Goal: Find specific page/section: Find specific page/section

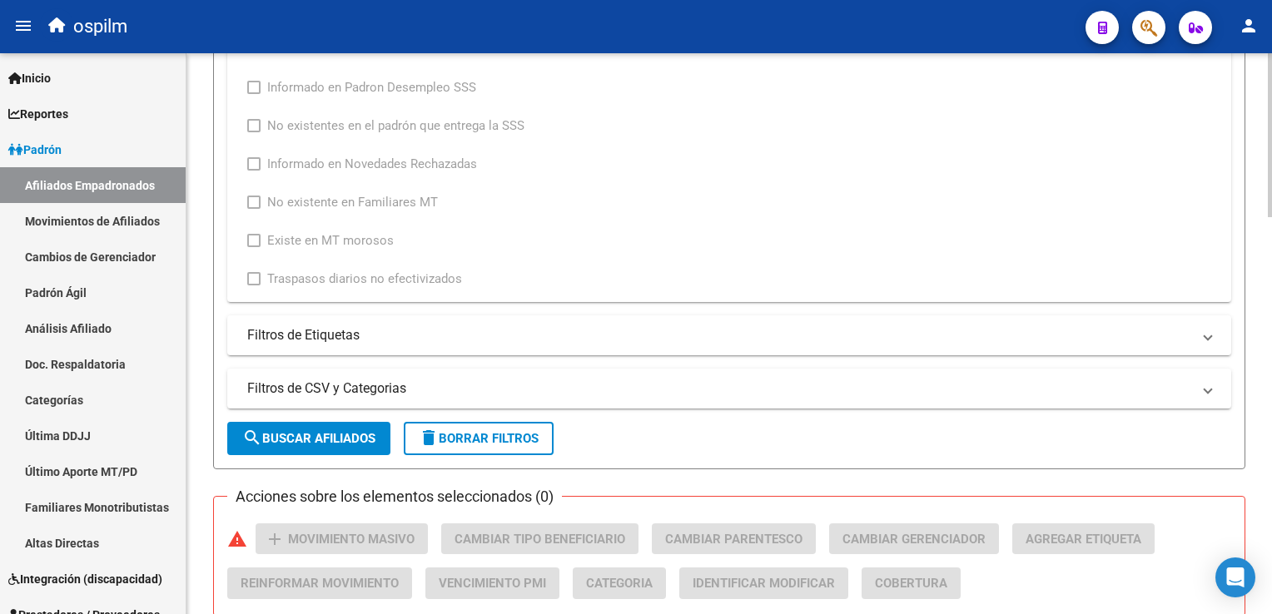
scroll to position [1355, 0]
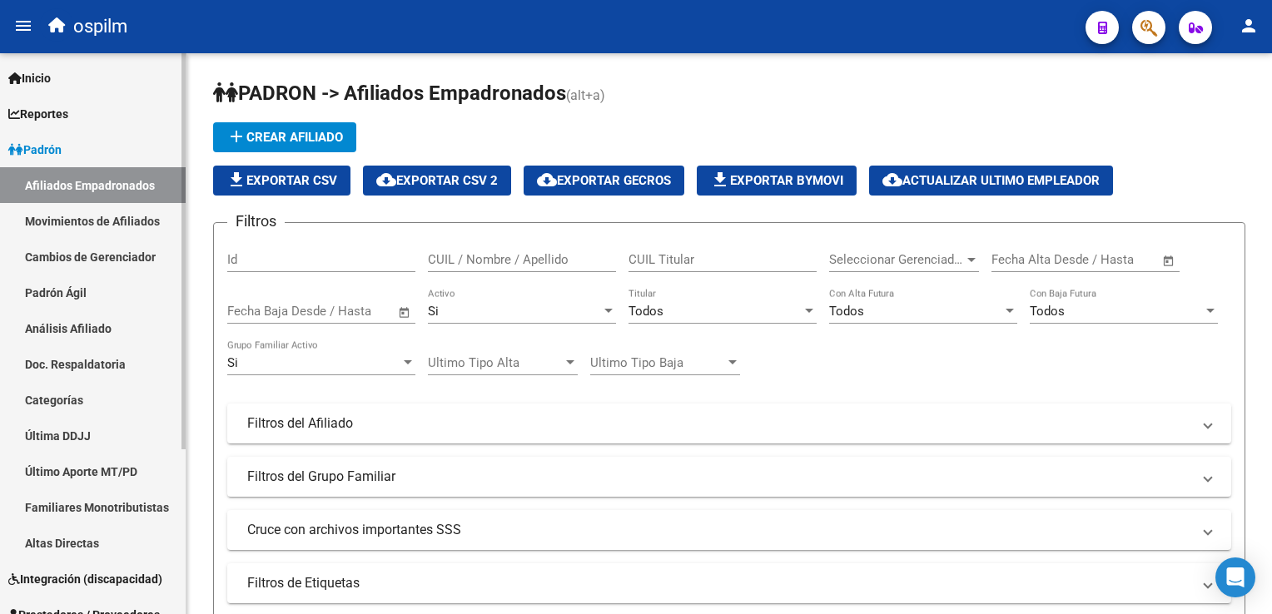
click at [89, 218] on link "Movimientos de Afiliados" at bounding box center [93, 221] width 186 height 36
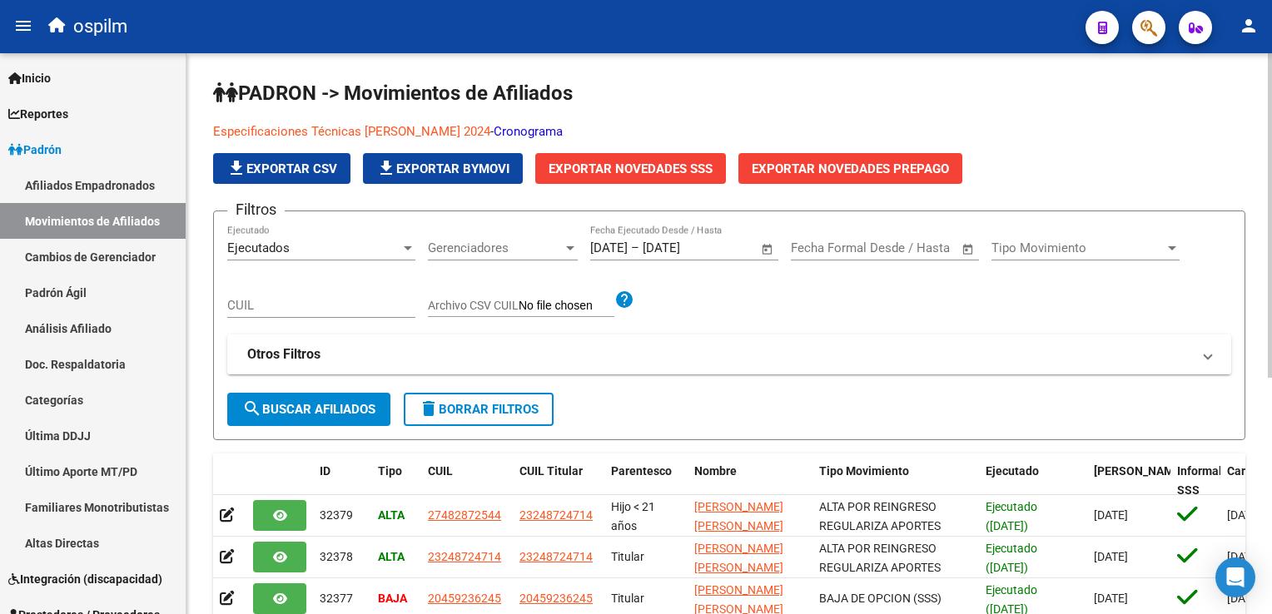
click at [516, 128] on link "Cronograma" at bounding box center [528, 131] width 69 height 15
